Goal: Information Seeking & Learning: Learn about a topic

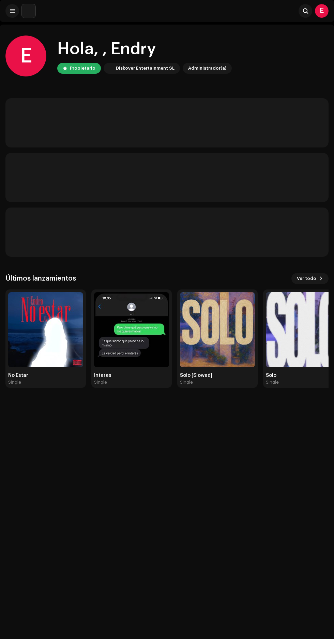
click at [41, 350] on img at bounding box center [45, 329] width 75 height 75
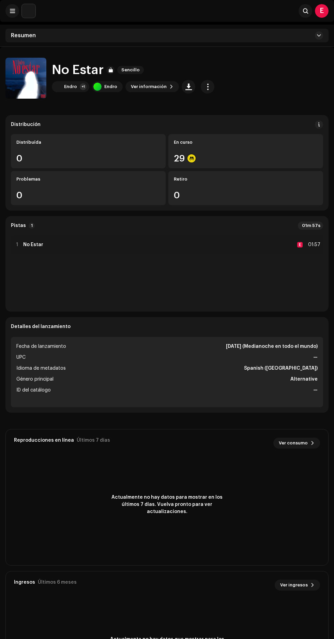
click at [205, 86] on span "button" at bounding box center [208, 86] width 6 height 5
click at [152, 86] on span "Ver información" at bounding box center [149, 87] width 36 height 14
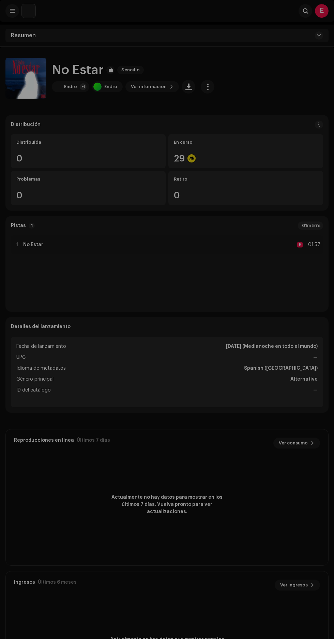
click at [296, 105] on div "No Estar 3042242 Metadatos Distribución Idioma de metadatos Spanish ([GEOGRAPHI…" at bounding box center [167, 319] width 334 height 639
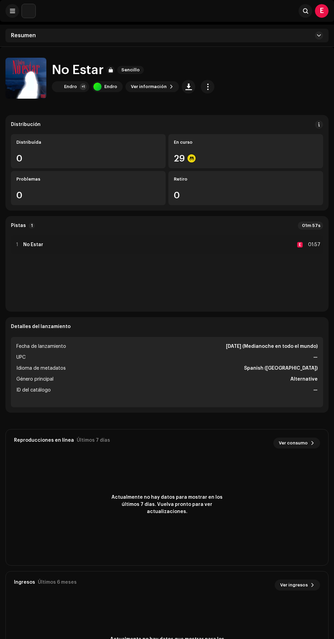
click at [83, 86] on div "+1" at bounding box center [83, 86] width 7 height 7
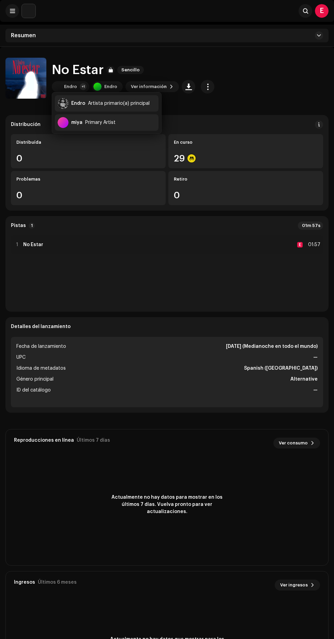
click at [205, 86] on span "button" at bounding box center [208, 86] width 6 height 5
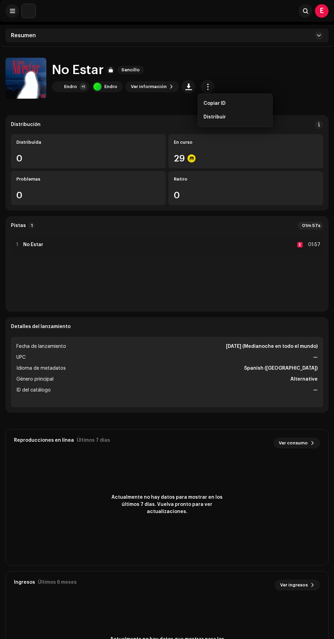
click at [273, 59] on div "No Estar Sencillo Endro +1 Endro Ver información" at bounding box center [167, 78] width 324 height 41
click at [308, 40] on div "Resumen" at bounding box center [167, 36] width 324 height 14
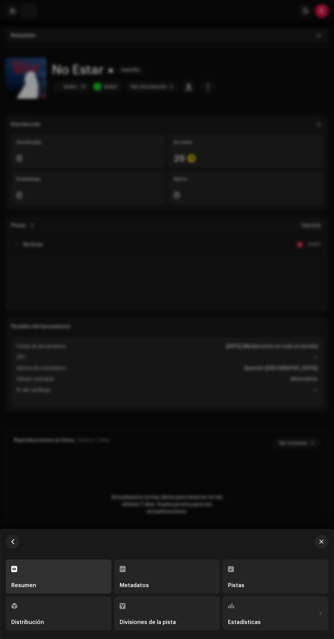
click at [207, 24] on div at bounding box center [167, 319] width 334 height 639
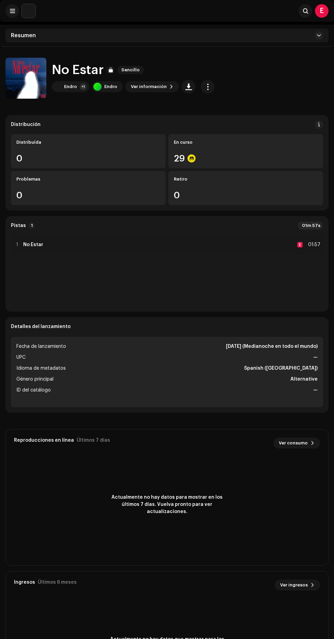
click at [32, 81] on button "button" at bounding box center [26, 80] width 14 height 14
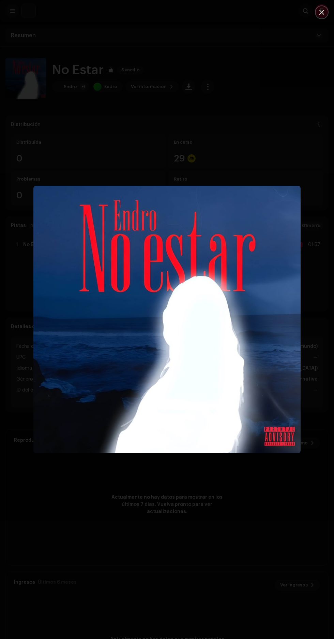
click at [323, 10] on icon "Close" at bounding box center [322, 12] width 6 height 6
